Goal: Task Accomplishment & Management: Manage account settings

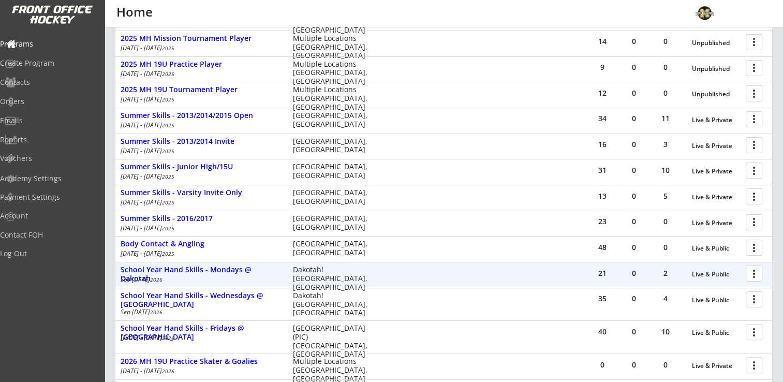
scroll to position [285, 0]
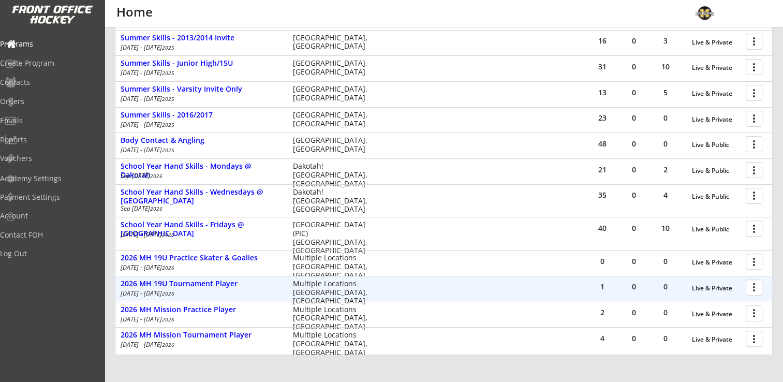
click at [754, 288] on div at bounding box center [756, 287] width 18 height 18
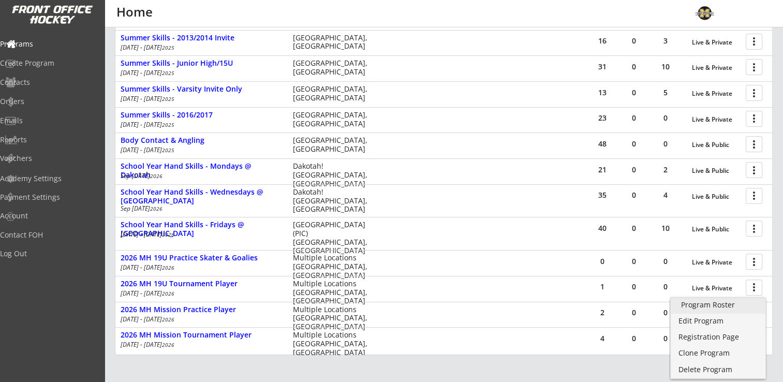
click at [725, 307] on div "Program Roster" at bounding box center [718, 304] width 74 height 7
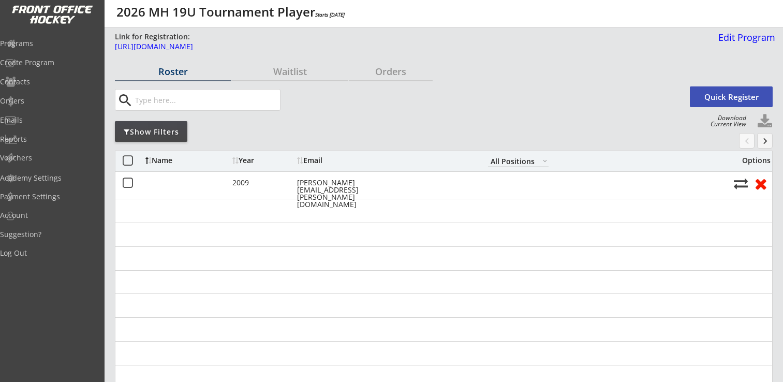
select select ""All Positions""
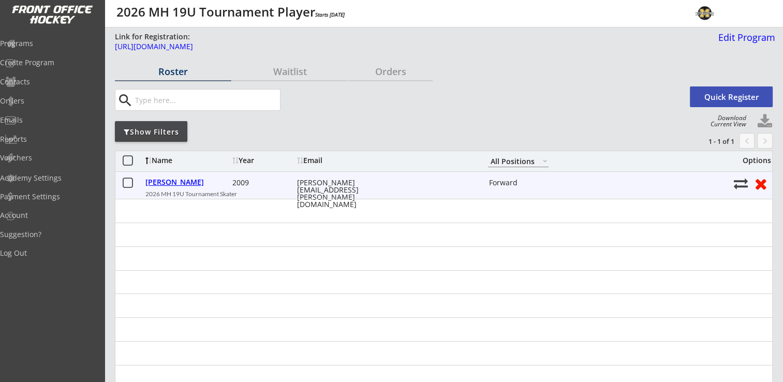
click at [167, 180] on div "[PERSON_NAME]" at bounding box center [187, 182] width 84 height 7
select select ""Forward""
select select ""Adult Large""
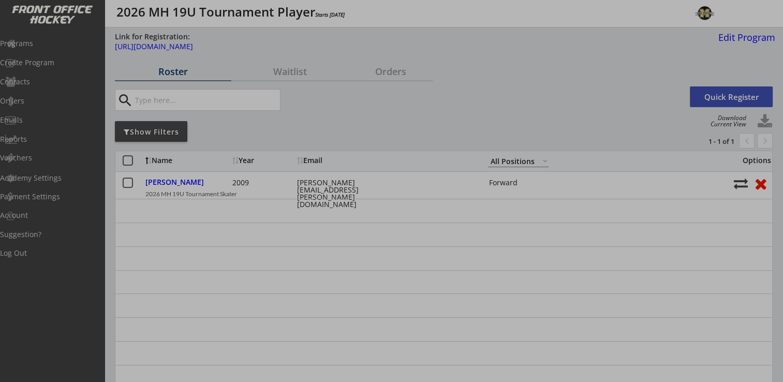
type input "10, 8, 21"
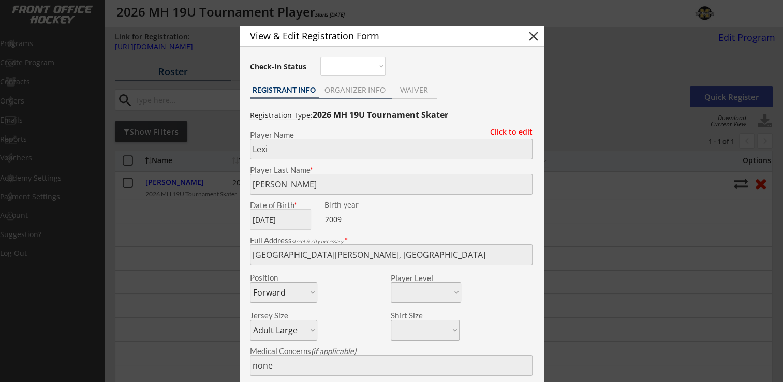
click at [365, 91] on div "ORGANIZER INFO" at bounding box center [355, 89] width 73 height 7
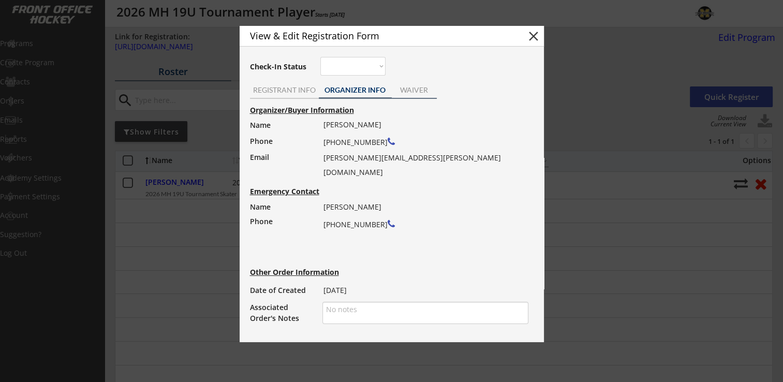
click at [415, 90] on div "WAIVER" at bounding box center [414, 89] width 45 height 7
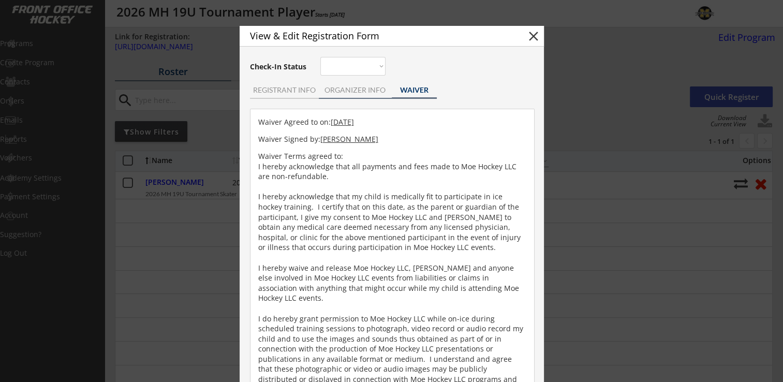
click at [359, 88] on div "ORGANIZER INFO" at bounding box center [355, 89] width 73 height 7
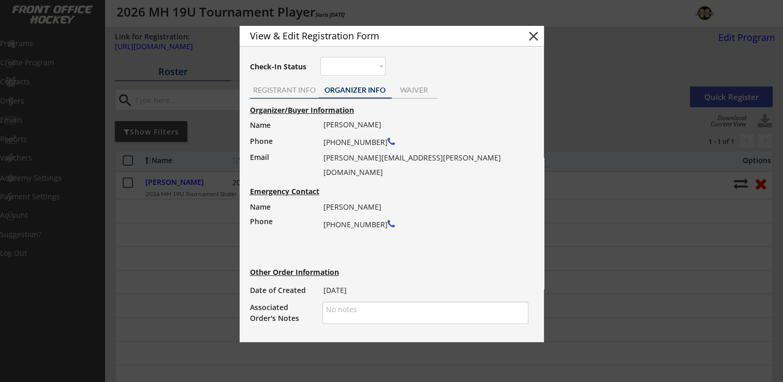
click at [292, 86] on div "REGISTRANT INFO" at bounding box center [284, 89] width 69 height 7
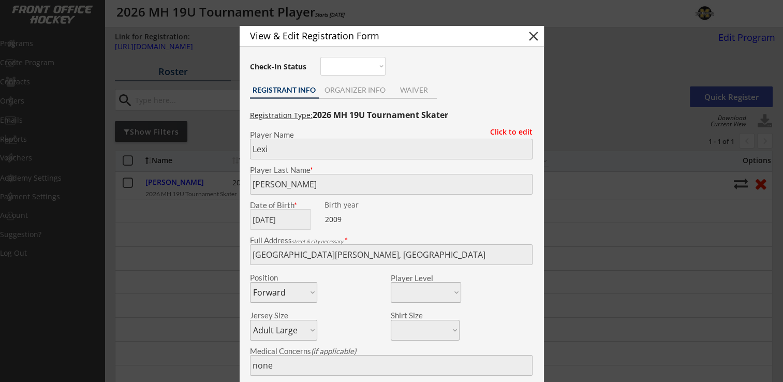
click at [534, 37] on button "close" at bounding box center [534, 36] width 16 height 16
select select ""PLACEHOLDER_1427118222253""
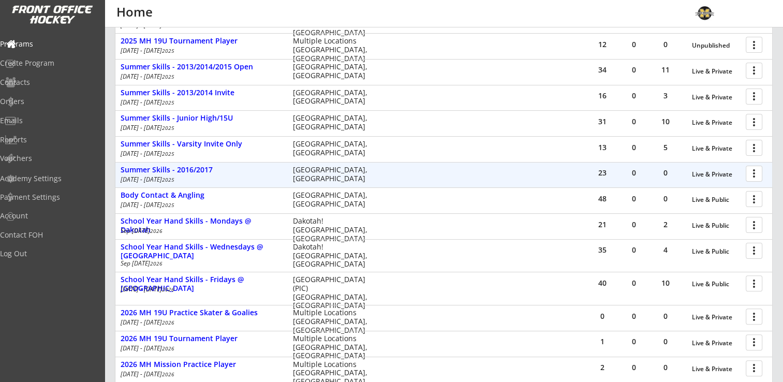
scroll to position [170, 0]
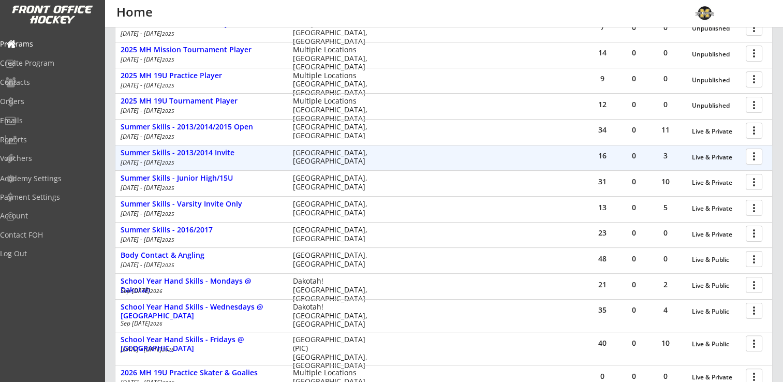
click at [753, 157] on div at bounding box center [756, 156] width 18 height 18
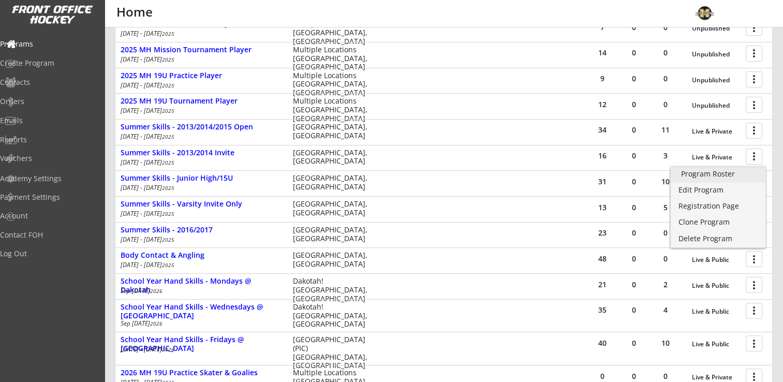
drag, startPoint x: 717, startPoint y: 171, endPoint x: 735, endPoint y: 171, distance: 18.1
click at [717, 171] on div "Program Roster" at bounding box center [718, 173] width 74 height 7
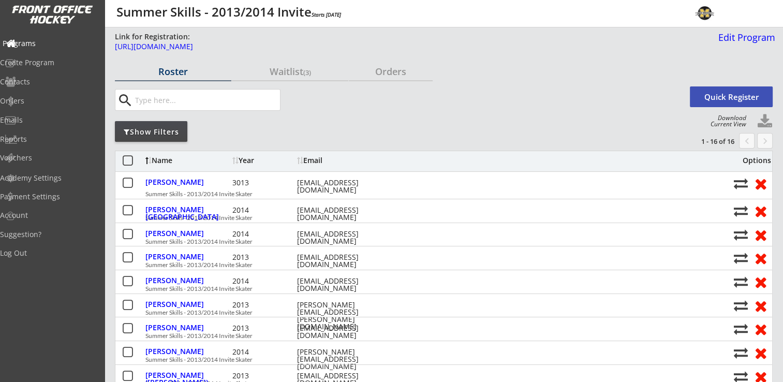
click at [36, 44] on div "Programs" at bounding box center [49, 43] width 93 height 7
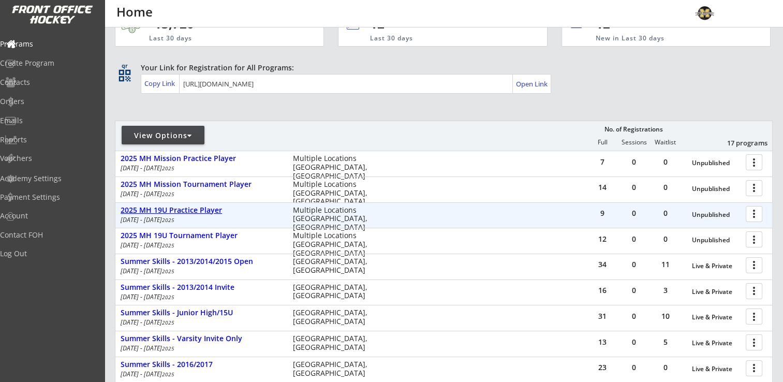
scroll to position [52, 0]
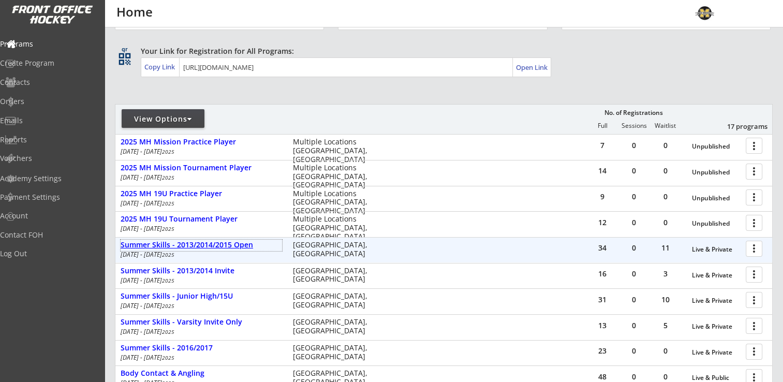
click at [217, 243] on div "Summer Skills - 2013/2014/2015 Open" at bounding box center [201, 245] width 161 height 9
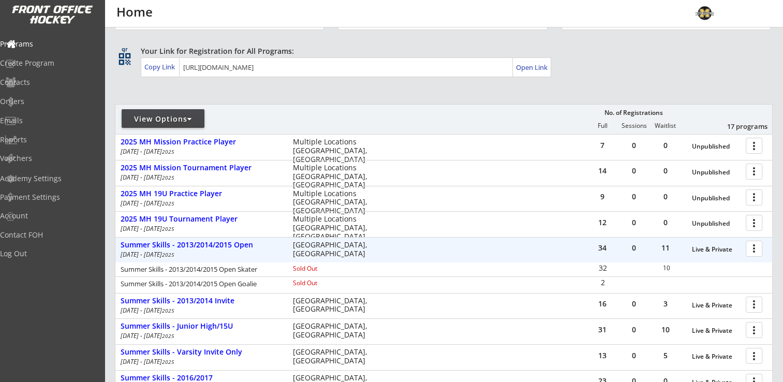
click at [759, 247] on div at bounding box center [756, 248] width 18 height 18
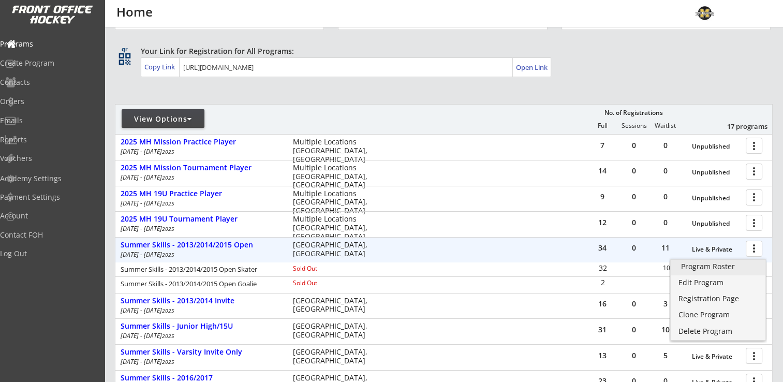
click at [741, 265] on div "Program Roster" at bounding box center [718, 266] width 74 height 7
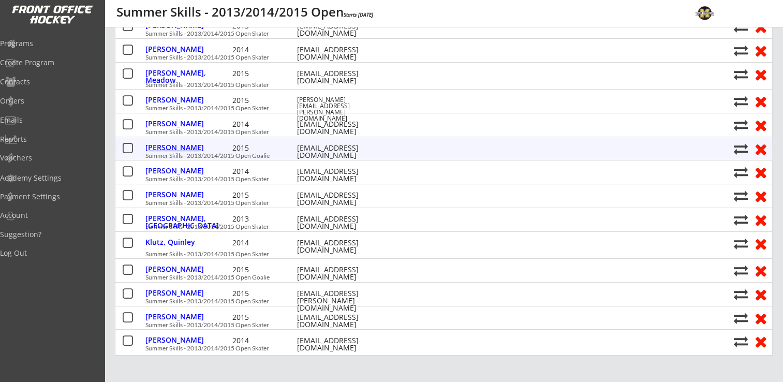
scroll to position [311, 0]
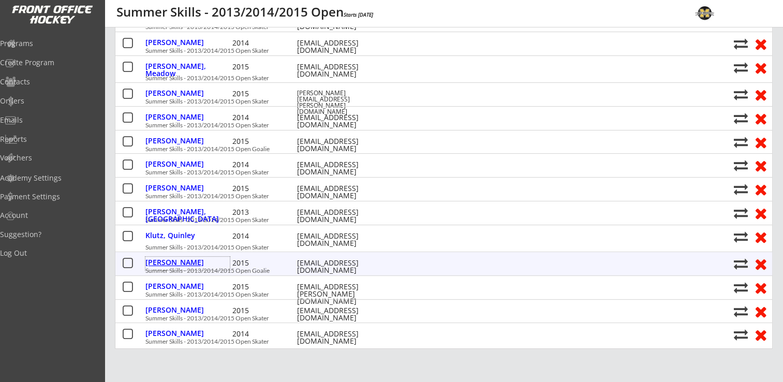
click at [164, 261] on div "[PERSON_NAME]" at bounding box center [187, 262] width 84 height 7
select select ""Youth Goalie Cut""
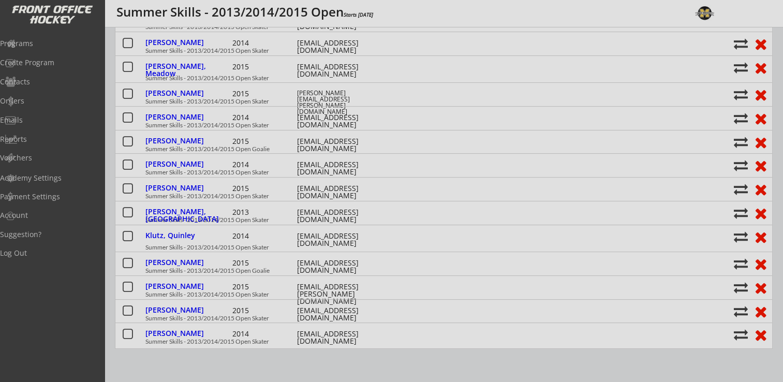
type input "[DEMOGRAPHIC_DATA]"
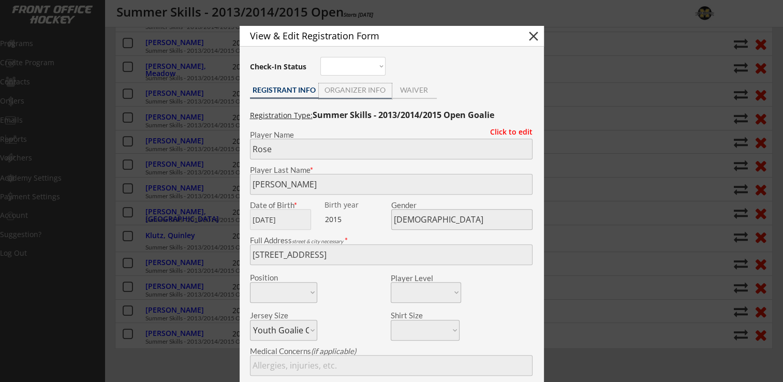
click at [364, 89] on div "ORGANIZER INFO" at bounding box center [355, 89] width 73 height 7
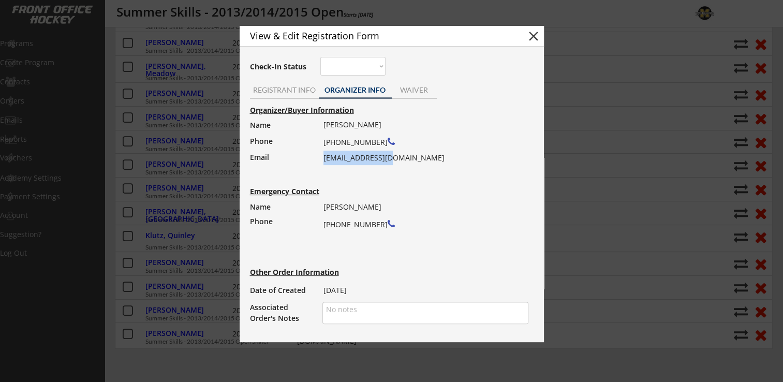
drag, startPoint x: 323, startPoint y: 158, endPoint x: 401, endPoint y: 161, distance: 77.7
click at [401, 161] on div "[PERSON_NAME] [PHONE_NUMBER] [EMAIL_ADDRESS][DOMAIN_NAME]" at bounding box center [422, 141] width 198 height 48
drag, startPoint x: 401, startPoint y: 161, endPoint x: 387, endPoint y: 160, distance: 14.5
copy div "[EMAIL_ADDRESS][DOMAIN_NAME]"
click at [533, 42] on button "close" at bounding box center [534, 36] width 16 height 16
